Goal: Find specific page/section: Find specific page/section

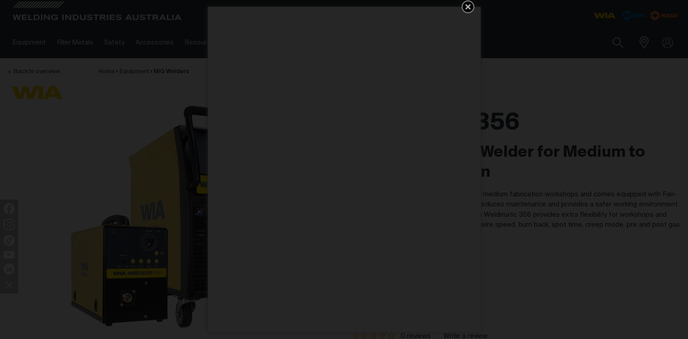
click at [468, 5] on icon "Get 5 WIA Welding Guides Free!" at bounding box center [468, 6] width 11 height 11
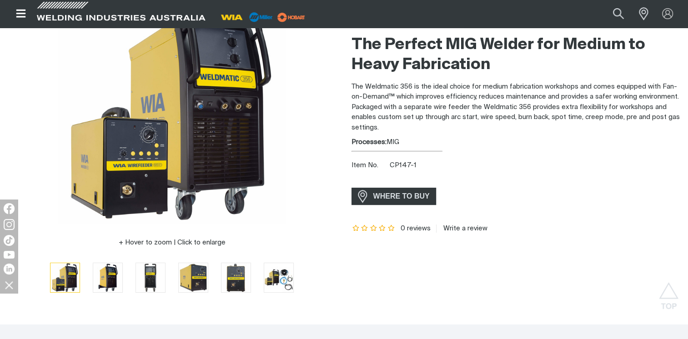
scroll to position [91, 0]
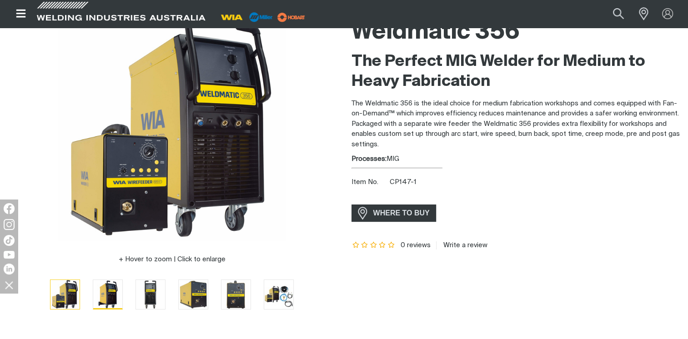
click at [108, 290] on img "Go to slide 2" at bounding box center [107, 294] width 29 height 29
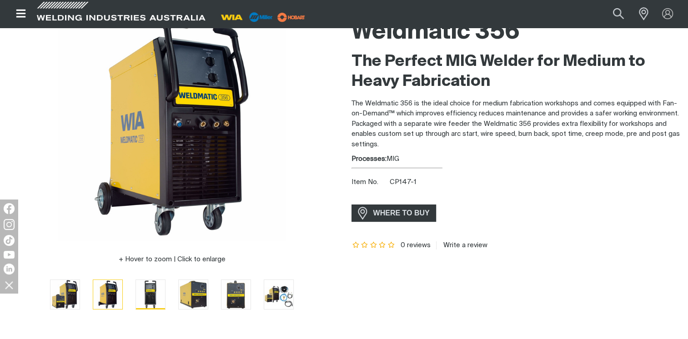
click at [147, 294] on img "Go to slide 3" at bounding box center [150, 294] width 29 height 29
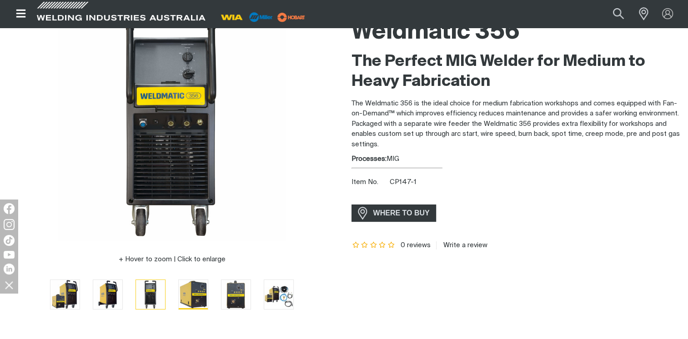
click at [203, 297] on img "Go to slide 4" at bounding box center [193, 294] width 29 height 29
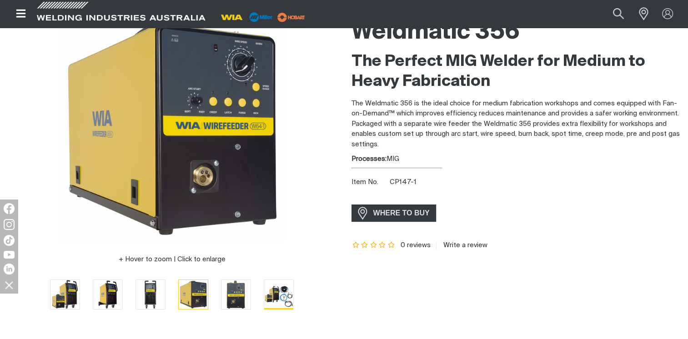
click at [275, 292] on img "Go to slide 6" at bounding box center [278, 294] width 29 height 29
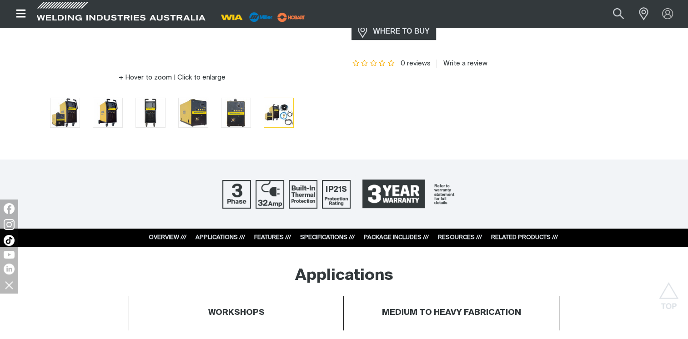
scroll to position [227, 0]
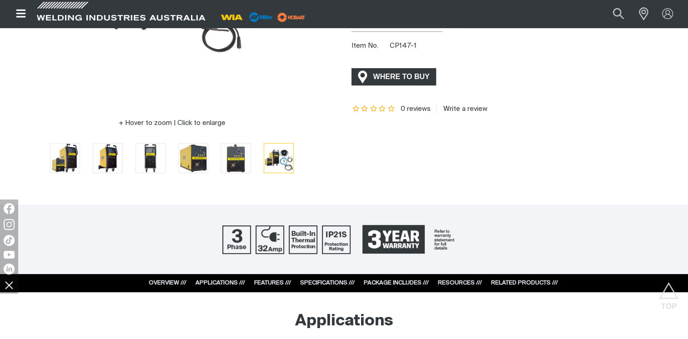
click at [411, 73] on span "WHERE TO BUY" at bounding box center [401, 77] width 68 height 15
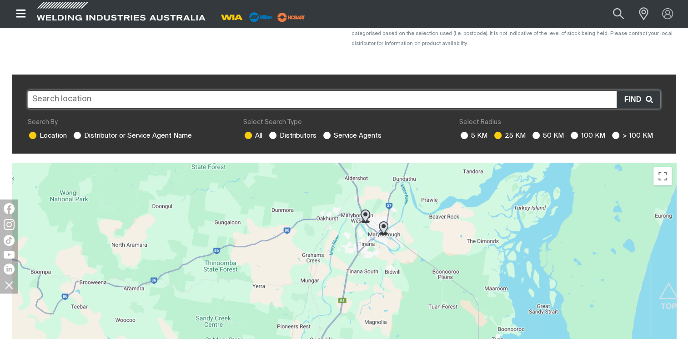
scroll to position [182, 0]
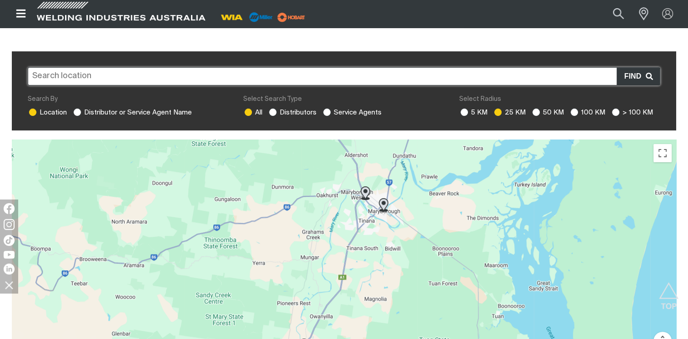
click at [77, 80] on input "text" at bounding box center [344, 76] width 633 height 18
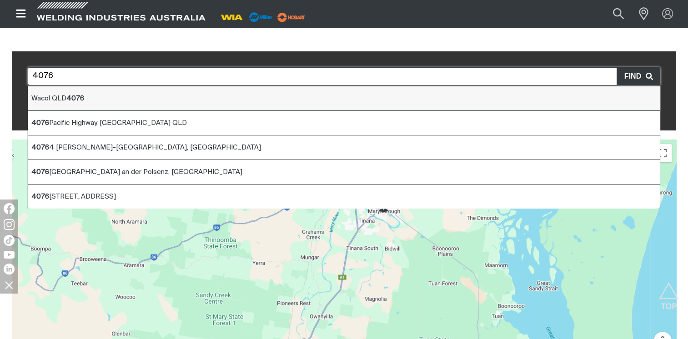
click at [67, 97] on span "Wacol QLD 4076" at bounding box center [57, 98] width 53 height 7
type input "Wacol QLD 4076"
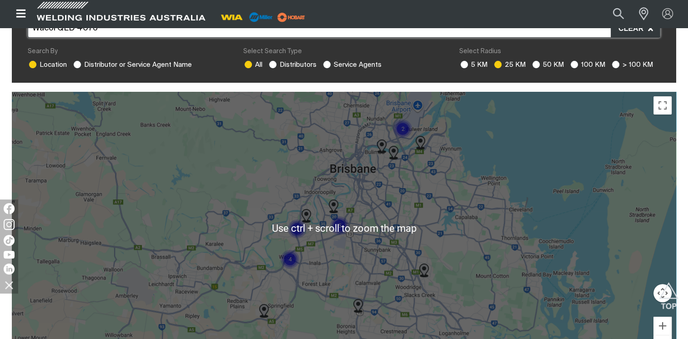
scroll to position [273, 0]
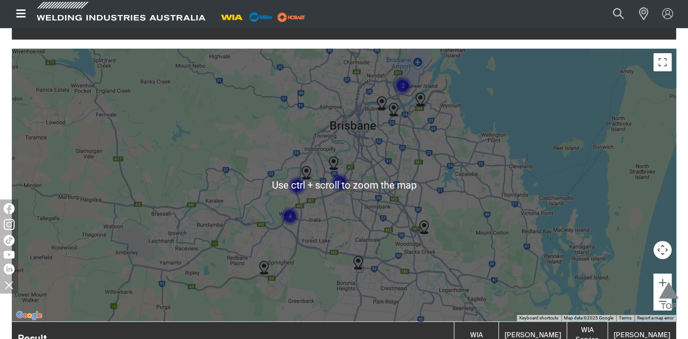
click at [668, 285] on img "Scroll to top" at bounding box center [669, 298] width 20 height 33
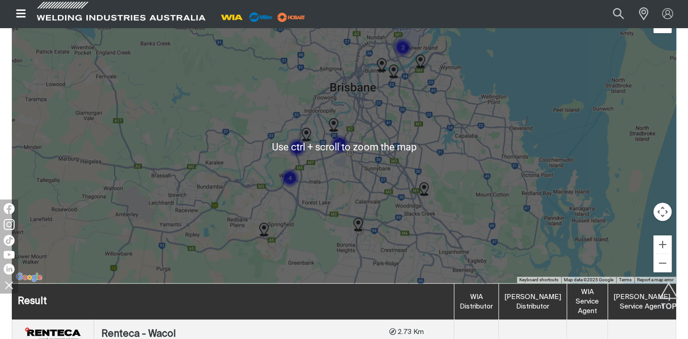
scroll to position [318, 0]
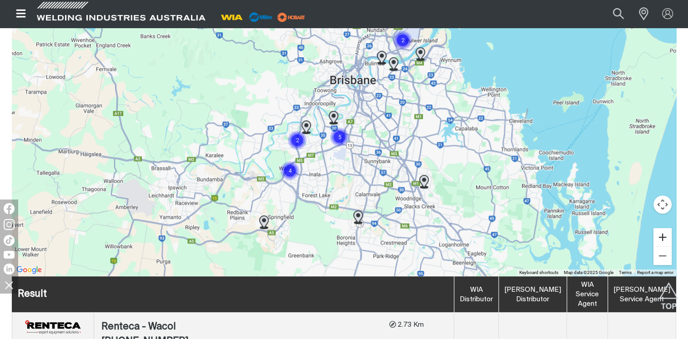
click at [664, 241] on button "Zoom in" at bounding box center [663, 237] width 18 height 18
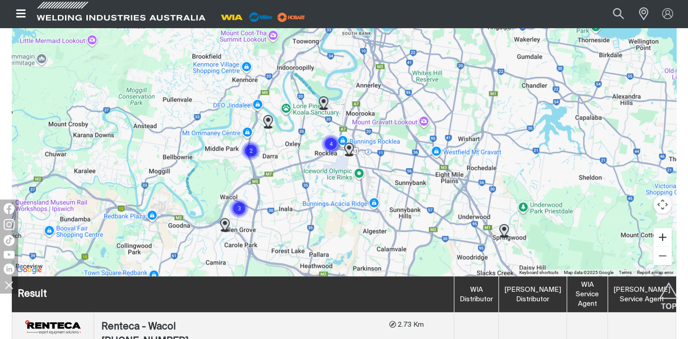
click at [664, 241] on button "Zoom in" at bounding box center [663, 237] width 18 height 18
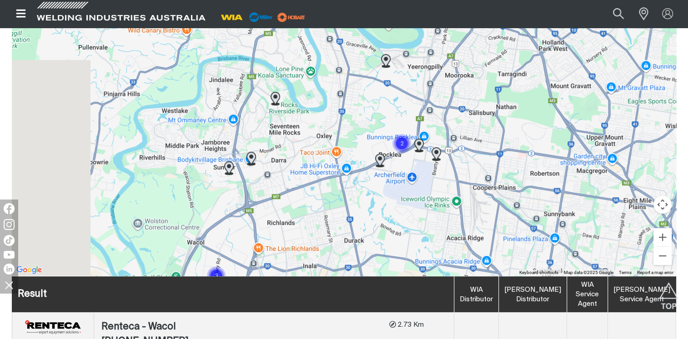
drag, startPoint x: 412, startPoint y: 225, endPoint x: 431, endPoint y: 221, distance: 19.4
click at [431, 221] on div "To navigate, press the arrow keys." at bounding box center [344, 139] width 664 height 273
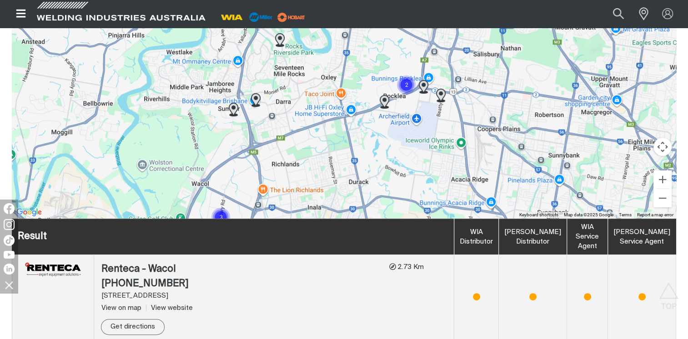
scroll to position [341, 0]
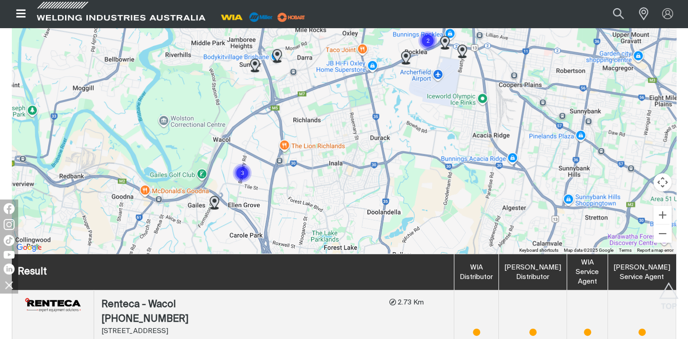
drag, startPoint x: 328, startPoint y: 199, endPoint x: 350, endPoint y: 114, distance: 87.9
click at [350, 114] on div "To navigate, press the arrow keys." at bounding box center [344, 117] width 664 height 273
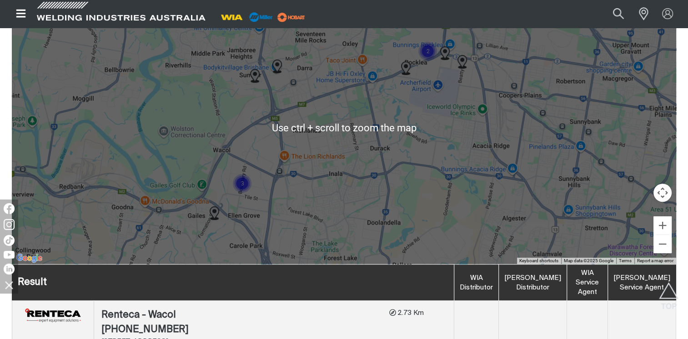
scroll to position [386, 0]
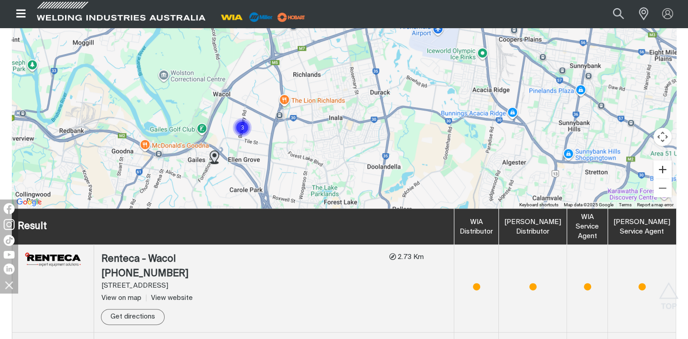
click at [668, 172] on button "Zoom in" at bounding box center [663, 170] width 18 height 18
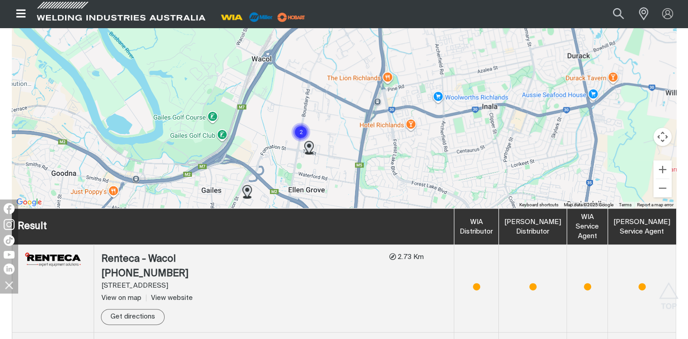
drag, startPoint x: 335, startPoint y: 149, endPoint x: 499, endPoint y: 92, distance: 173.9
click at [499, 92] on div "To navigate, press the arrow keys." at bounding box center [344, 71] width 664 height 273
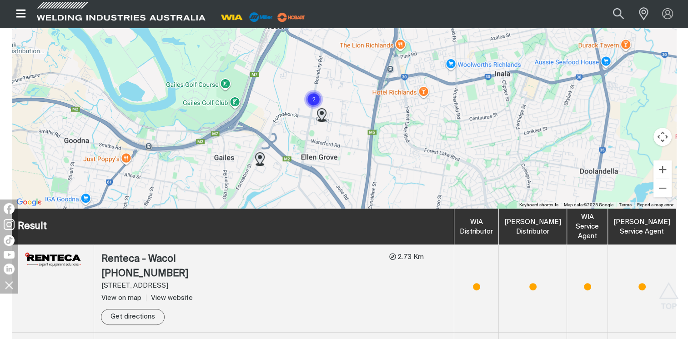
drag, startPoint x: 382, startPoint y: 143, endPoint x: 395, endPoint y: 108, distance: 36.8
click at [395, 108] on div "To navigate, press the arrow keys." at bounding box center [344, 71] width 664 height 273
click at [660, 168] on button "Zoom in" at bounding box center [663, 170] width 18 height 18
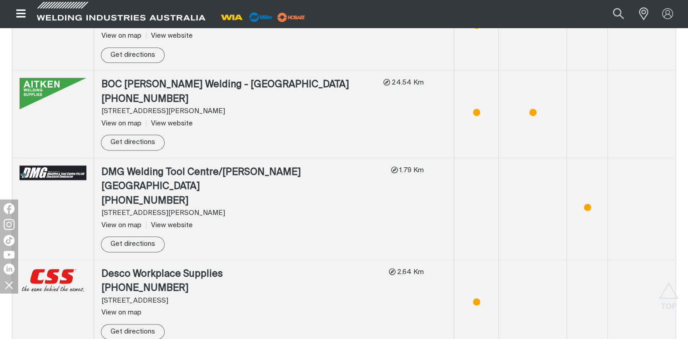
scroll to position [1296, 0]
